Goal: Transaction & Acquisition: Purchase product/service

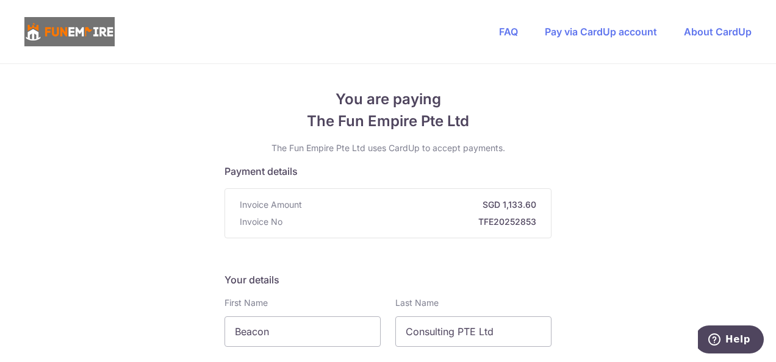
scroll to position [244, 0]
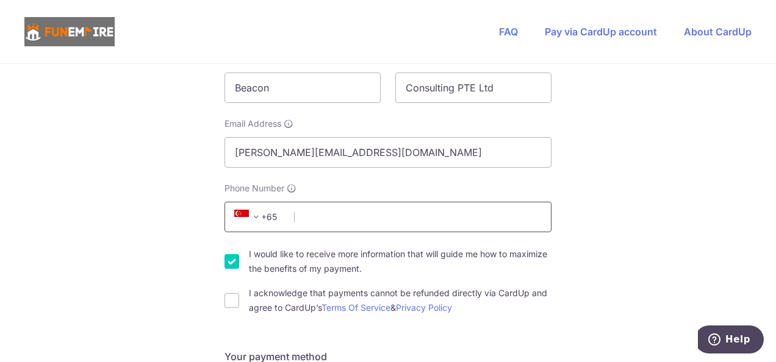
click at [422, 220] on input "Phone Number" at bounding box center [387, 217] width 327 height 30
drag, startPoint x: 284, startPoint y: 87, endPoint x: 142, endPoint y: 74, distance: 142.7
click at [546, 133] on div "Email Address [PERSON_NAME][EMAIL_ADDRESS][DOMAIN_NAME]" at bounding box center [387, 143] width 327 height 50
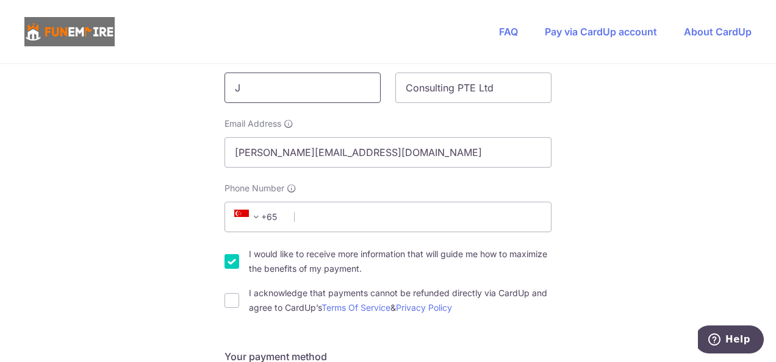
click at [307, 89] on input "J" at bounding box center [302, 88] width 156 height 30
type input "[PERSON_NAME]"
select select "65"
type input "81839309"
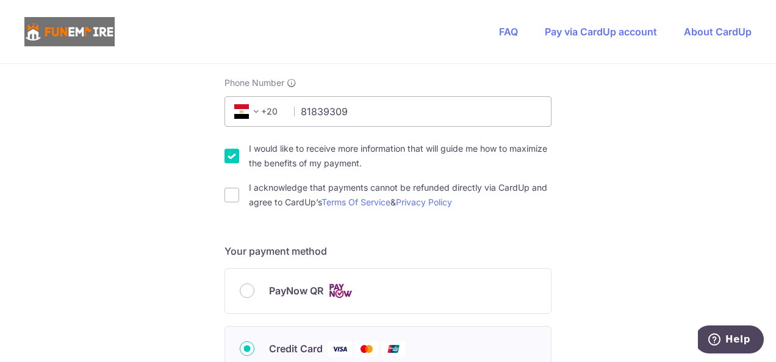
scroll to position [288, 0]
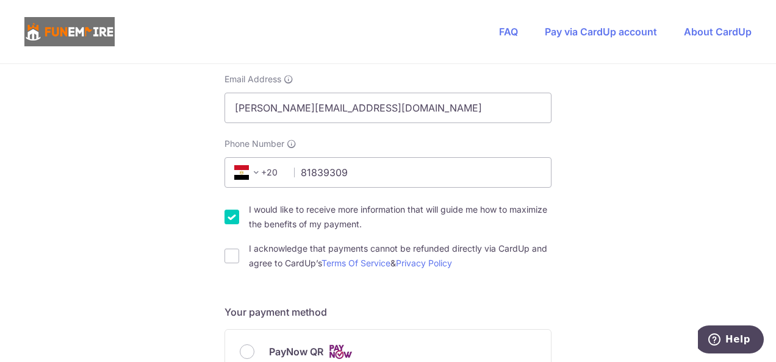
click at [257, 174] on span at bounding box center [256, 172] width 15 height 15
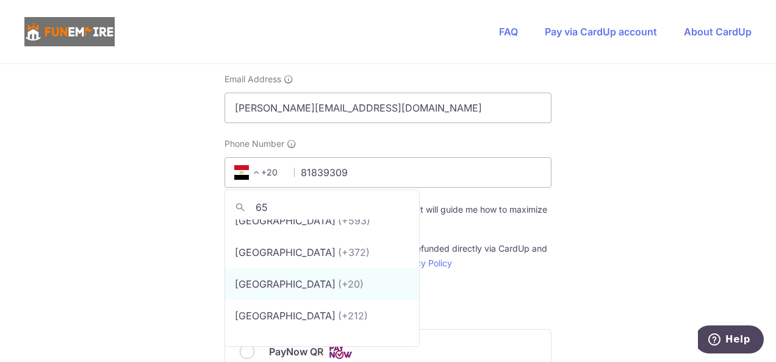
scroll to position [0, 0]
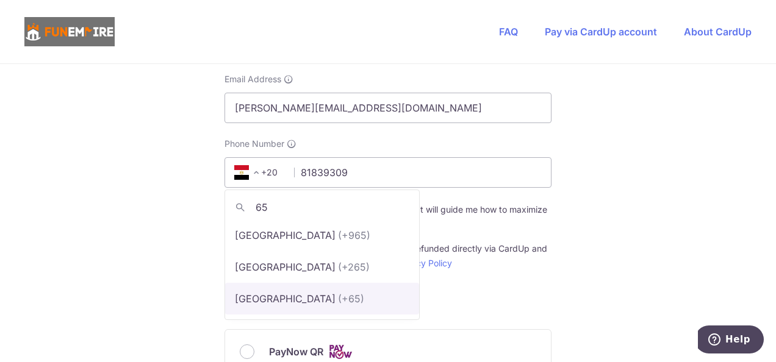
type input "65"
select select "199"
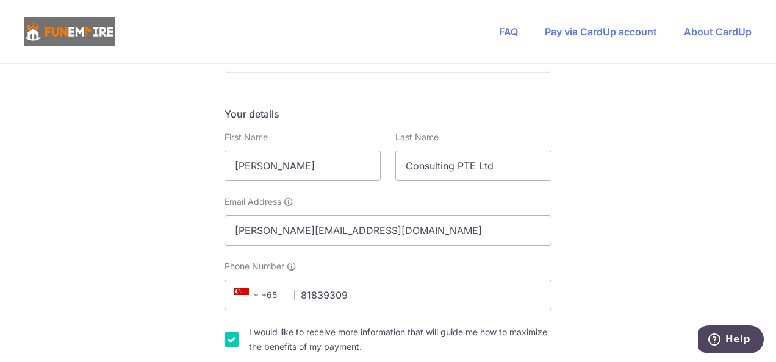
scroll to position [106, 0]
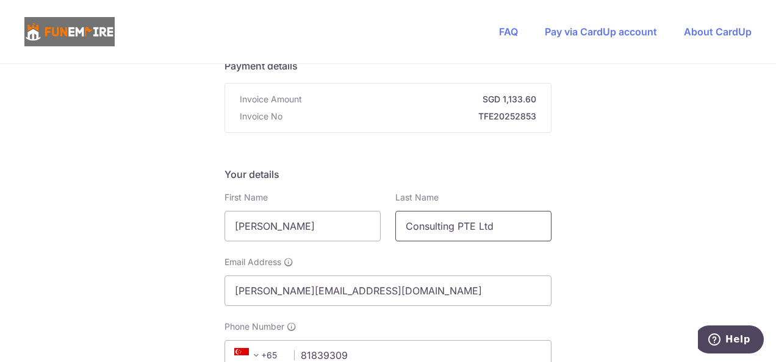
click at [465, 224] on input "Consulting PTE Ltd" at bounding box center [473, 226] width 156 height 30
type input "Tong"
select select "65"
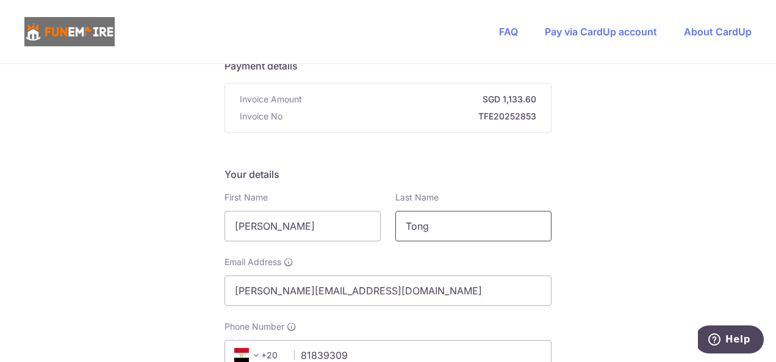
click at [466, 232] on input "Tong" at bounding box center [473, 226] width 156 height 30
type input "T"
type input "[PERSON_NAME]"
drag, startPoint x: 288, startPoint y: 225, endPoint x: 185, endPoint y: 222, distance: 102.5
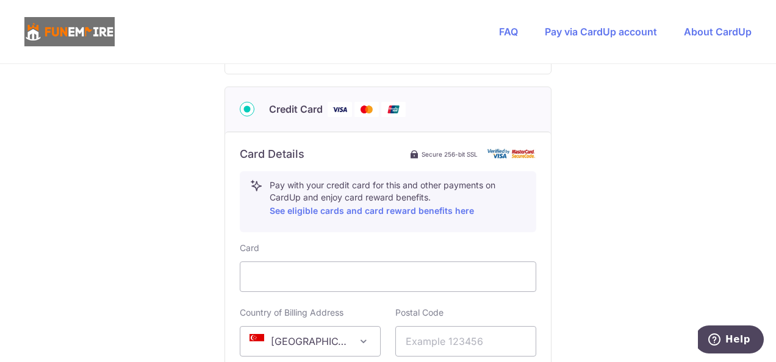
scroll to position [593, 0]
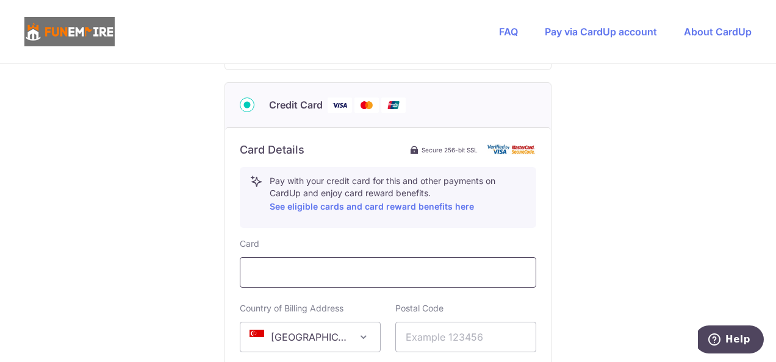
type input "[PERSON_NAME]"
click at [298, 281] on div at bounding box center [388, 272] width 296 height 30
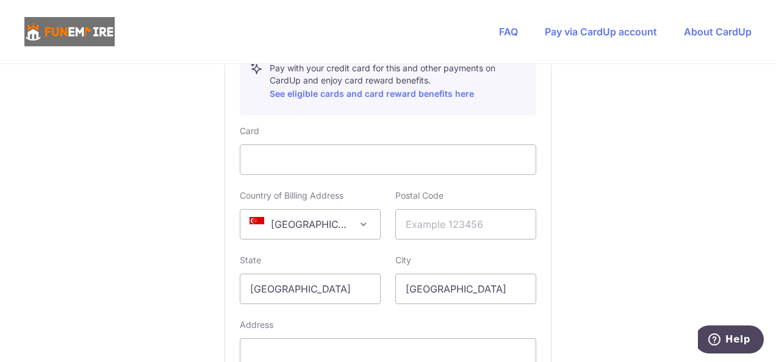
scroll to position [715, 0]
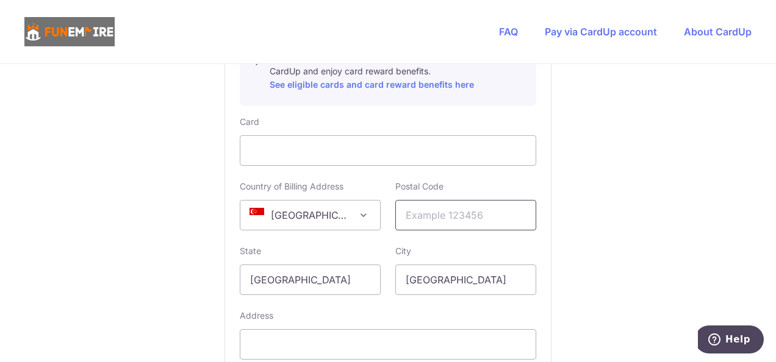
click at [476, 220] on input "text" at bounding box center [465, 215] width 141 height 30
type input "169877"
type input "[STREET_ADDRESS][PERSON_NAME]"
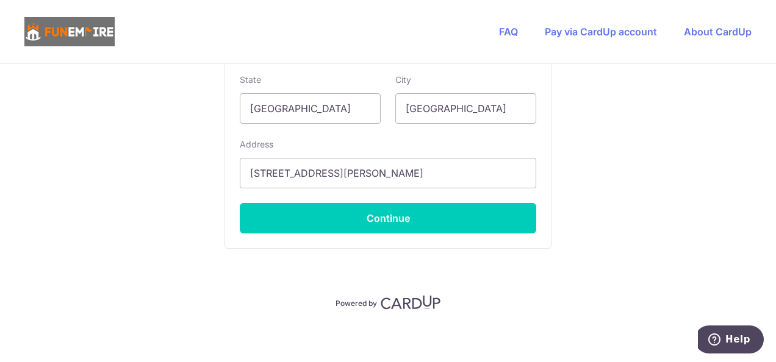
scroll to position [889, 0]
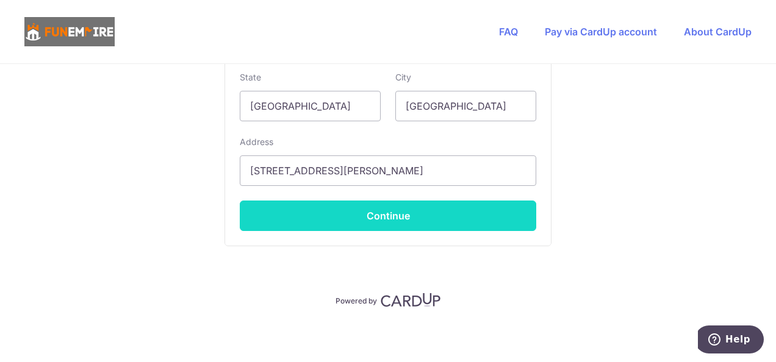
click at [457, 217] on button "Continue" at bounding box center [388, 216] width 296 height 30
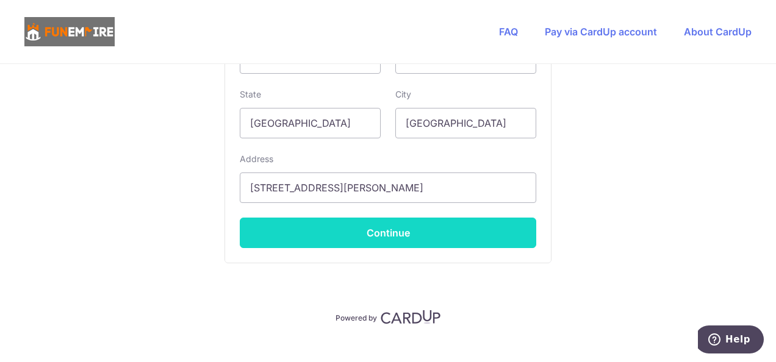
scroll to position [331, 0]
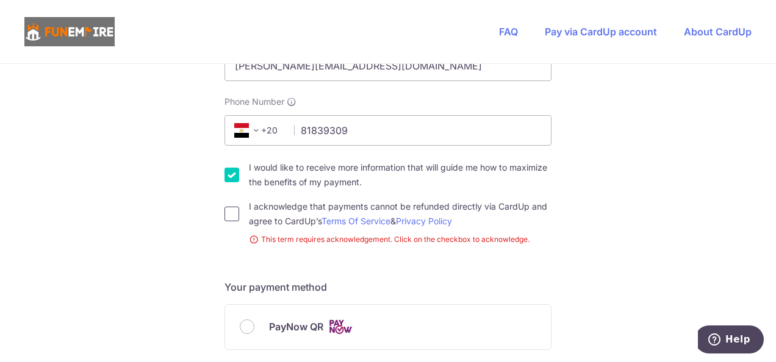
click at [231, 216] on input "I acknowledge that payments cannot be refunded directly via CardUp and agree to…" at bounding box center [231, 214] width 15 height 15
checkbox input "true"
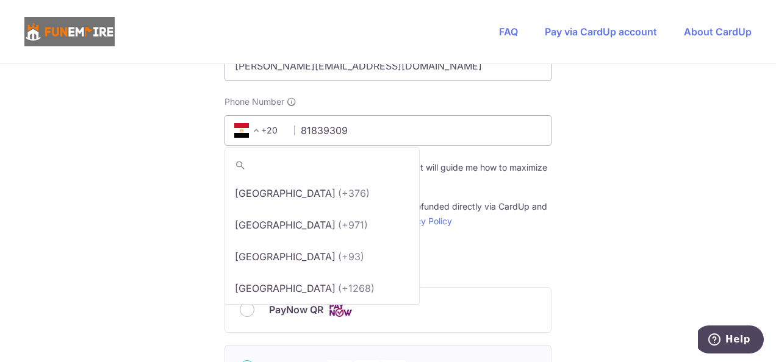
click at [252, 127] on span at bounding box center [256, 130] width 15 height 15
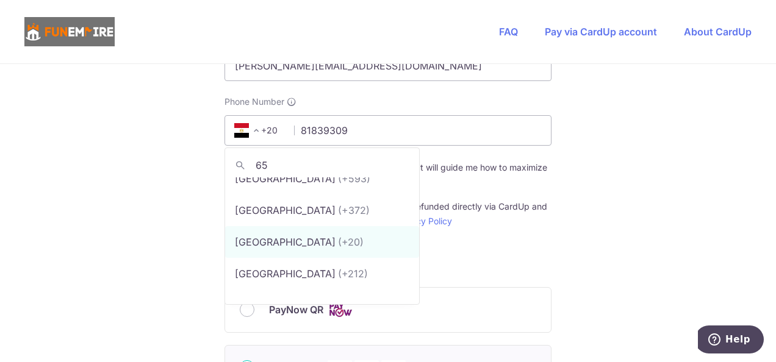
scroll to position [0, 0]
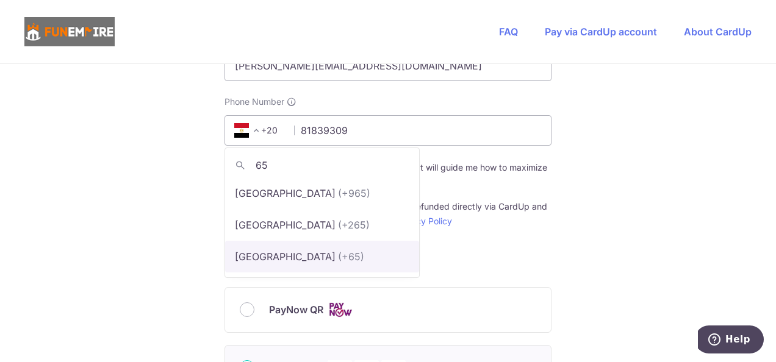
type input "65"
select select "199"
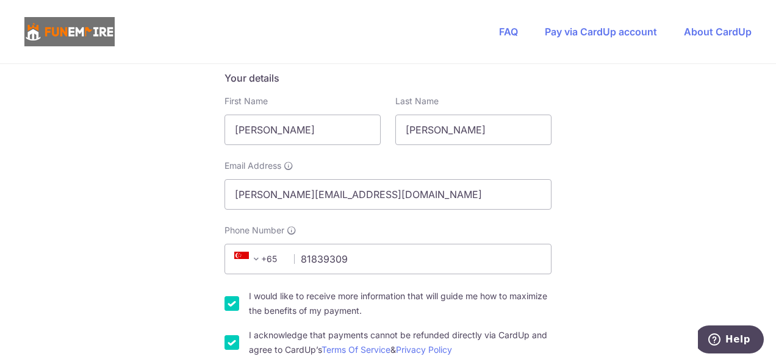
scroll to position [183, 0]
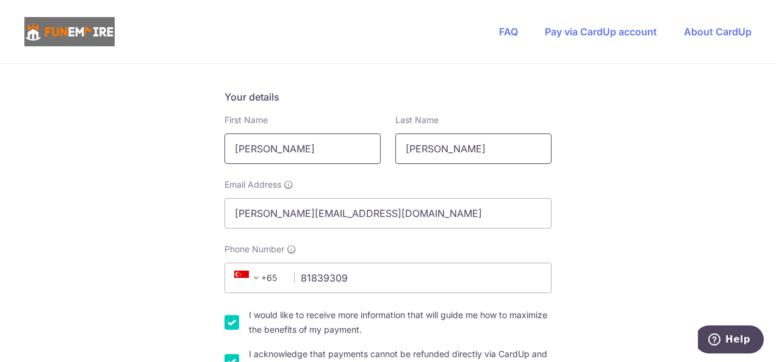
drag, startPoint x: 398, startPoint y: 155, endPoint x: 371, endPoint y: 154, distance: 27.5
click at [371, 154] on div "First Name [PERSON_NAME] Last Name [PERSON_NAME]" at bounding box center [388, 139] width 342 height 50
drag, startPoint x: 307, startPoint y: 148, endPoint x: 317, endPoint y: 148, distance: 9.8
click at [307, 148] on input "[PERSON_NAME]" at bounding box center [302, 149] width 156 height 30
drag, startPoint x: 308, startPoint y: 149, endPoint x: 257, endPoint y: 152, distance: 50.8
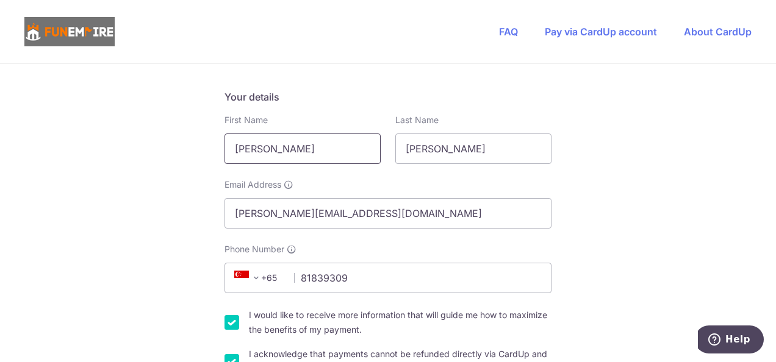
click at [257, 152] on input "[PERSON_NAME]" at bounding box center [302, 149] width 156 height 30
drag, startPoint x: 482, startPoint y: 149, endPoint x: 373, endPoint y: 150, distance: 109.2
click at [373, 150] on div "First Name [PERSON_NAME] Last Name [PERSON_NAME]" at bounding box center [388, 139] width 342 height 50
type input "[PERSON_NAME]"
drag, startPoint x: 328, startPoint y: 146, endPoint x: 259, endPoint y: 148, distance: 69.6
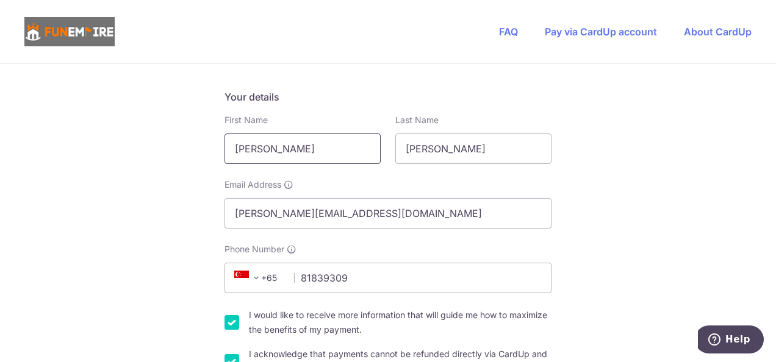
click at [259, 148] on input "[PERSON_NAME]" at bounding box center [302, 149] width 156 height 30
type input "Tong"
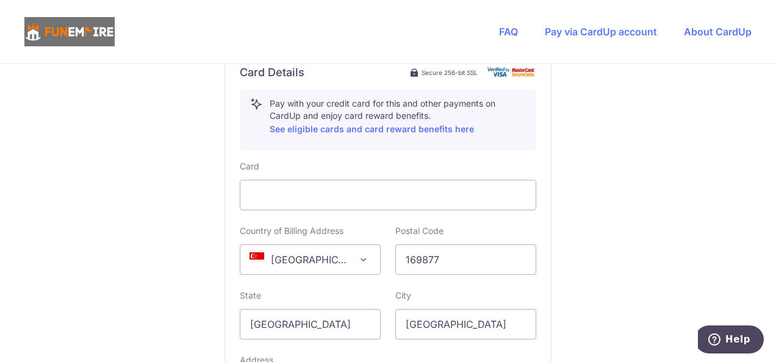
scroll to position [854, 0]
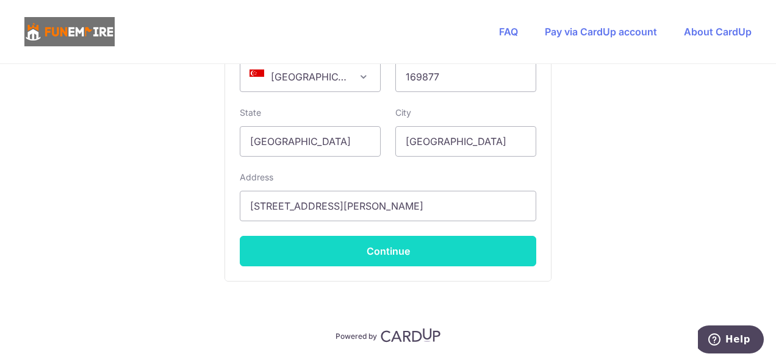
click at [407, 246] on button "Continue" at bounding box center [388, 251] width 296 height 30
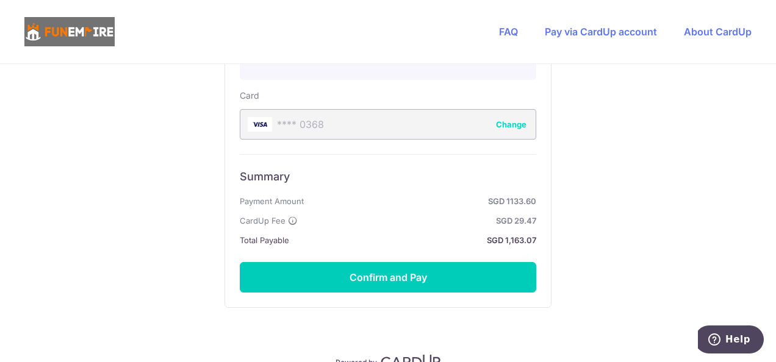
scroll to position [803, 0]
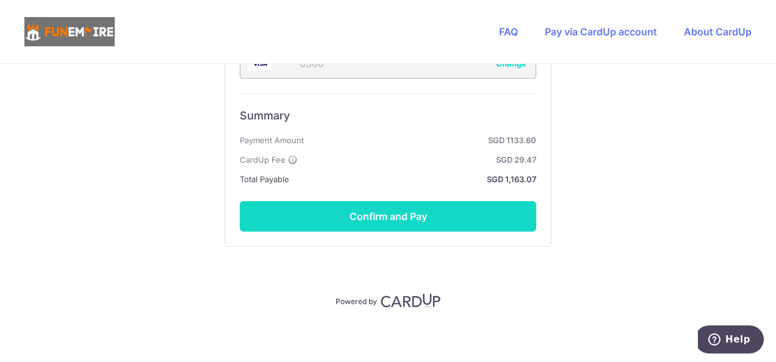
click at [429, 210] on button "Confirm and Pay" at bounding box center [388, 216] width 296 height 30
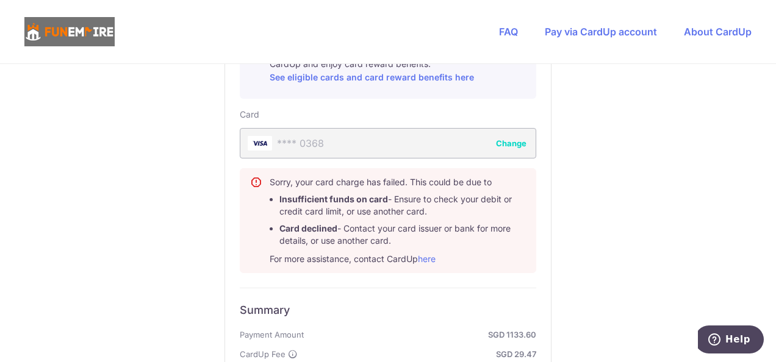
scroll to position [742, 0]
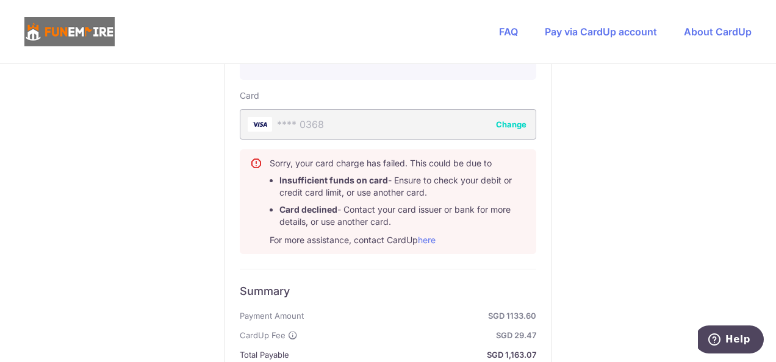
click at [501, 122] on button "Change" at bounding box center [511, 124] width 30 height 12
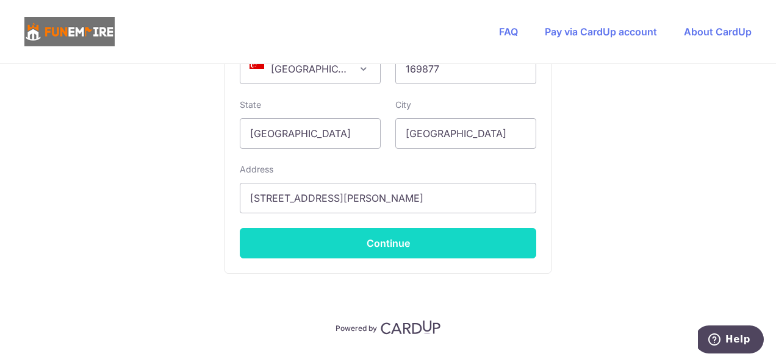
scroll to position [864, 0]
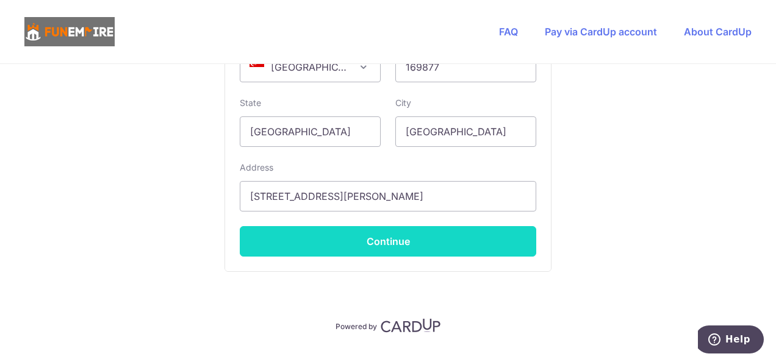
click at [389, 238] on button "Continue" at bounding box center [388, 241] width 296 height 30
type input "**** 8076"
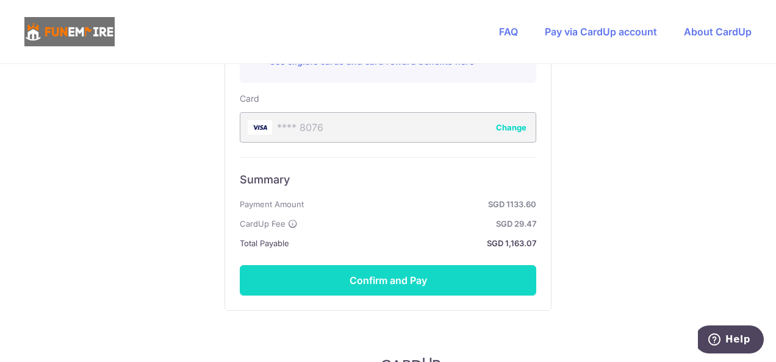
scroll to position [782, 0]
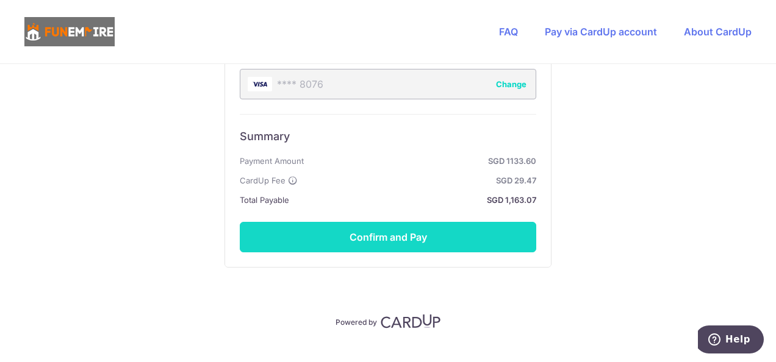
click at [423, 230] on button "Confirm and Pay" at bounding box center [388, 237] width 296 height 30
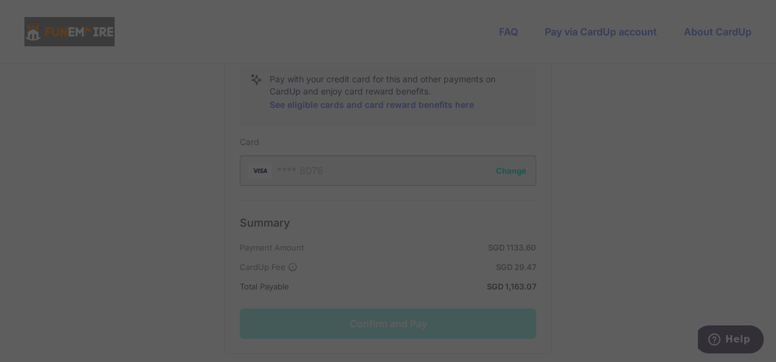
scroll to position [742, 0]
